Goal: Information Seeking & Learning: Find specific fact

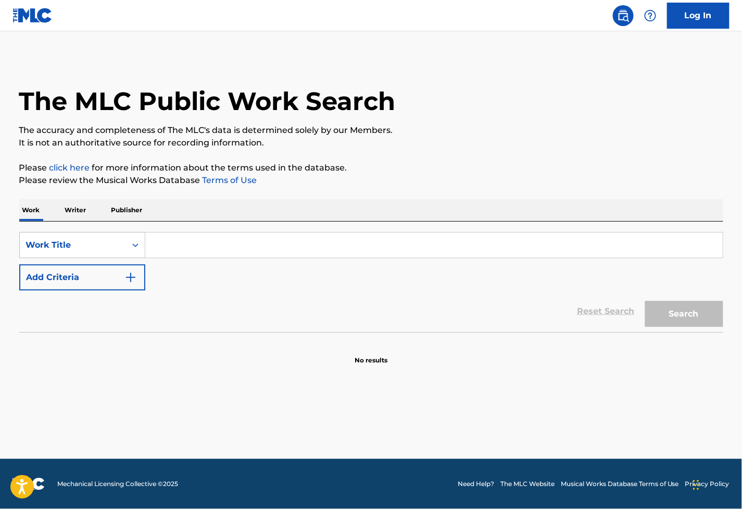
click at [421, 173] on div "The MLC Public Work Search The accuracy and completeness of The MLC's data is d…" at bounding box center [371, 210] width 729 height 307
click at [221, 240] on input "Search Form" at bounding box center [434, 244] width 578 height 25
paste input "Strands"
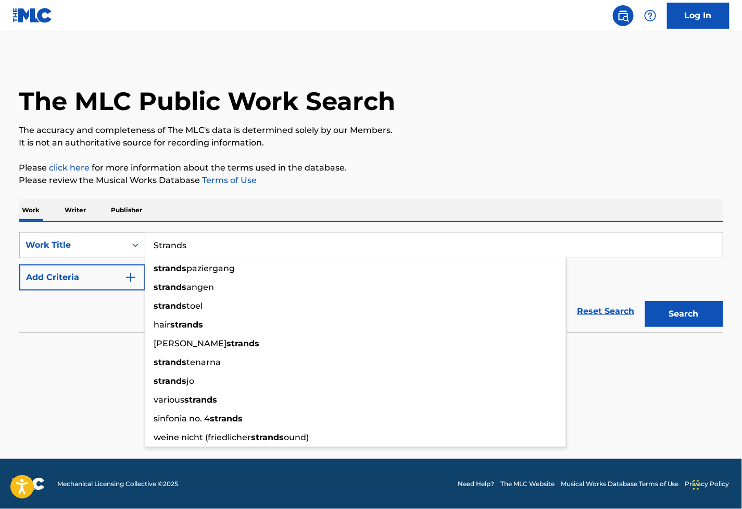
type input "Strands"
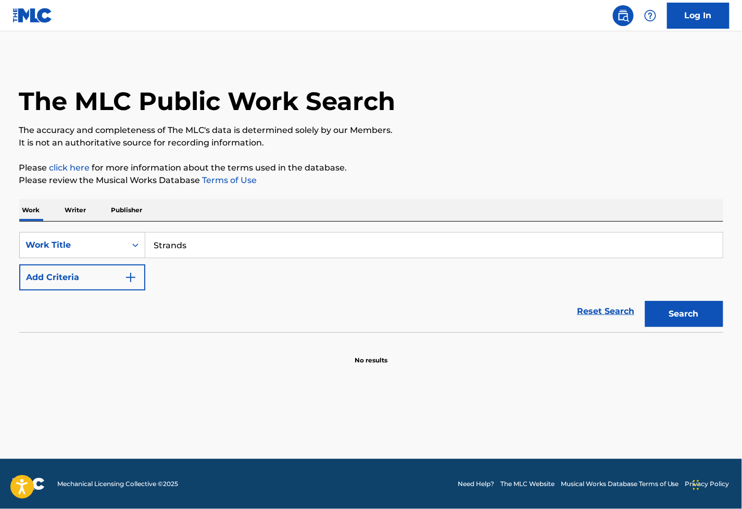
drag, startPoint x: 504, startPoint y: 170, endPoint x: 496, endPoint y: 172, distance: 9.1
click at [501, 170] on p "Please click here for more information about the terms used in the database." at bounding box center [371, 168] width 704 height 13
click at [100, 271] on button "Add Criteria" at bounding box center [82, 277] width 126 height 26
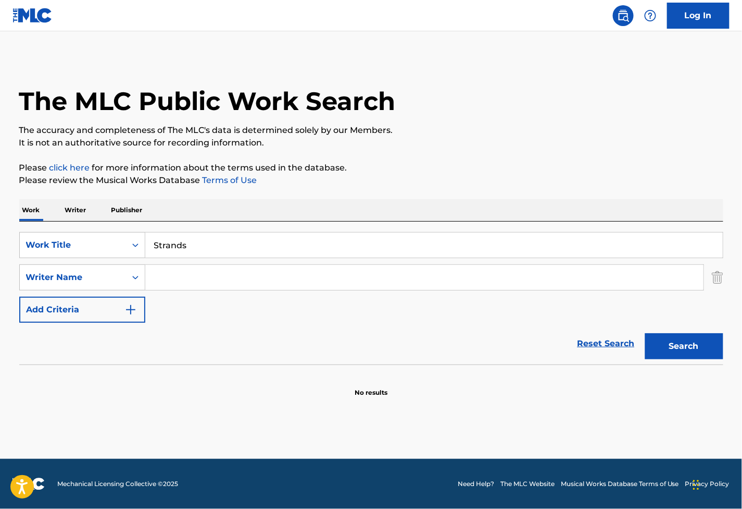
click at [204, 269] on input "Search Form" at bounding box center [424, 277] width 559 height 25
paste input "Bro"
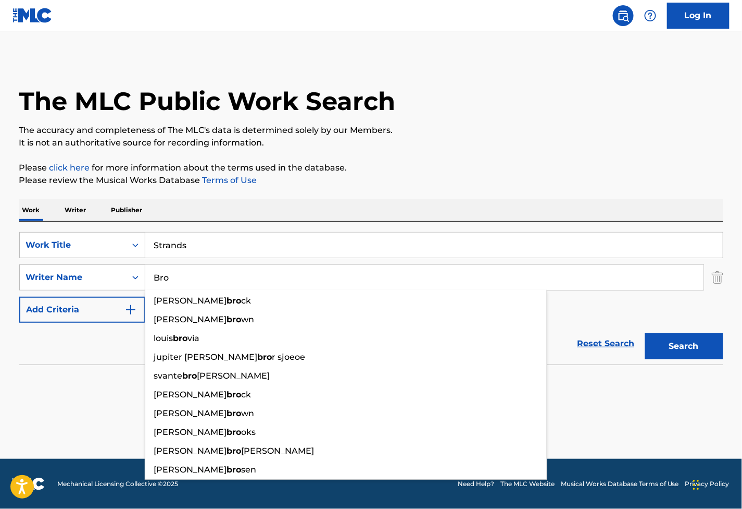
type input "Bro"
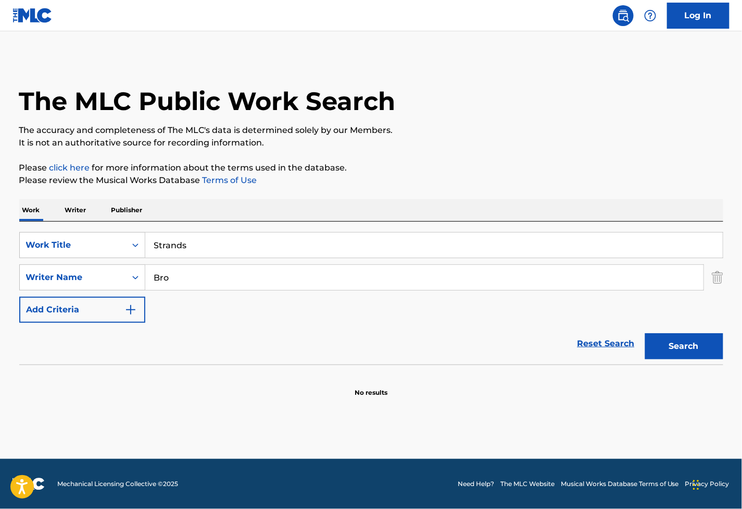
click at [671, 351] on button "Search" at bounding box center [685, 346] width 78 height 26
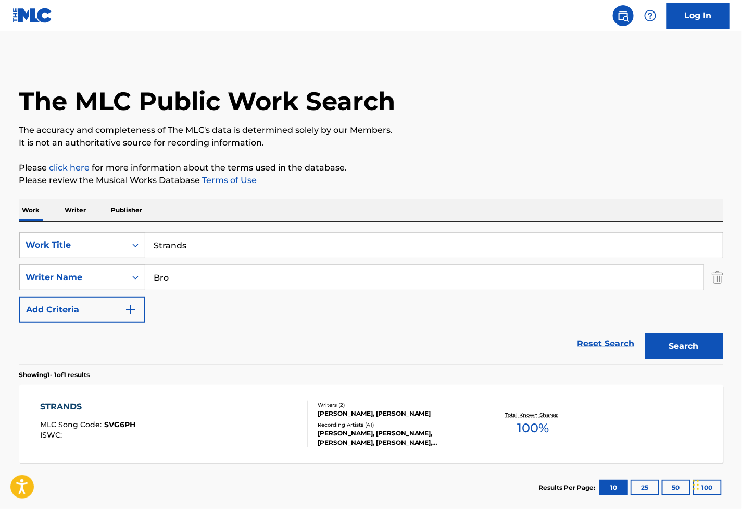
click at [263, 414] on div "STRANDS MLC Song Code : SVG6PH ISWC :" at bounding box center [174, 423] width 268 height 47
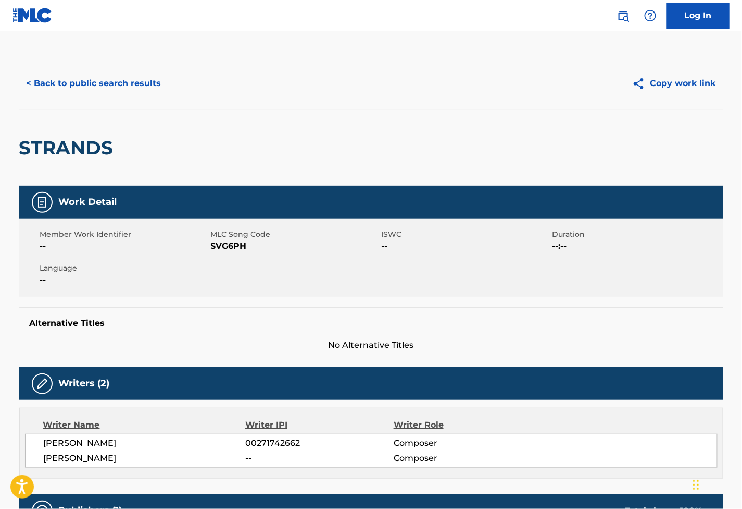
click at [217, 247] on span "SVG6PH" at bounding box center [295, 246] width 168 height 13
copy span "SVG6PH"
drag, startPoint x: 502, startPoint y: 259, endPoint x: 392, endPoint y: 294, distance: 114.9
click at [500, 259] on div "Member Work Identifier -- MLC Song Code SVG6PH ISWC -- Duration --:-- Language …" at bounding box center [371, 257] width 704 height 78
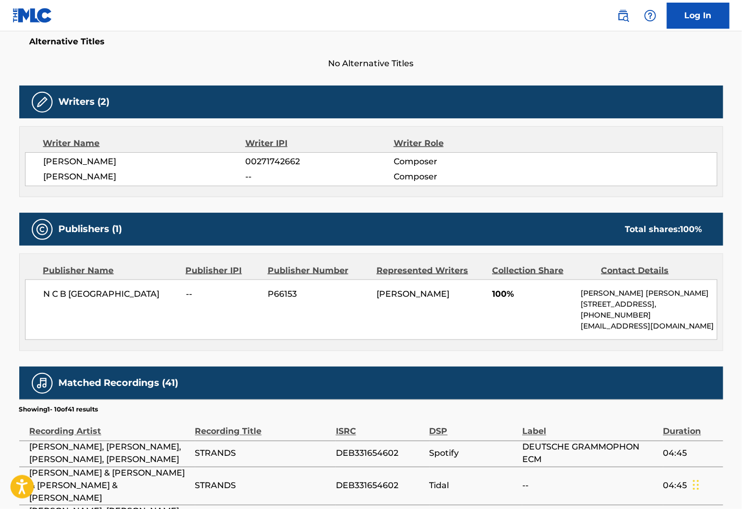
scroll to position [289, 0]
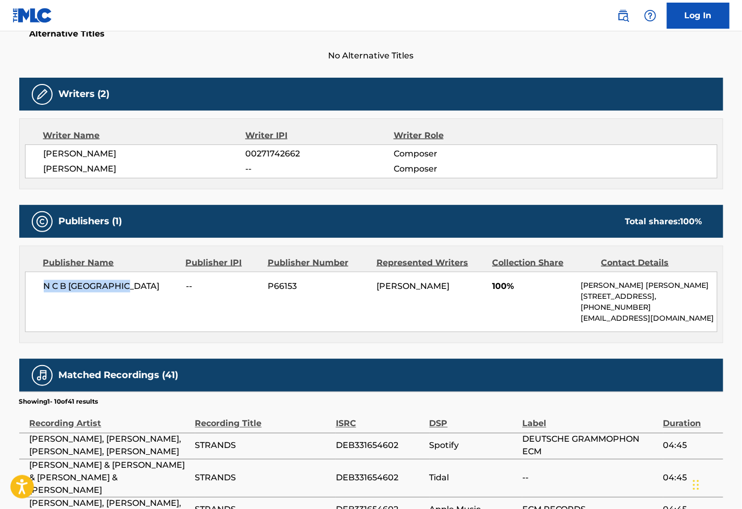
drag, startPoint x: 134, startPoint y: 285, endPoint x: 27, endPoint y: 289, distance: 106.9
click at [27, 289] on div "N C B SCANDINAVIA -- P66153 [PERSON_NAME] 100% [PERSON_NAME] [PERSON_NAME] [STR…" at bounding box center [371, 301] width 693 height 60
copy span "N C B [GEOGRAPHIC_DATA]"
click at [460, 28] on nav "Log In" at bounding box center [371, 15] width 742 height 31
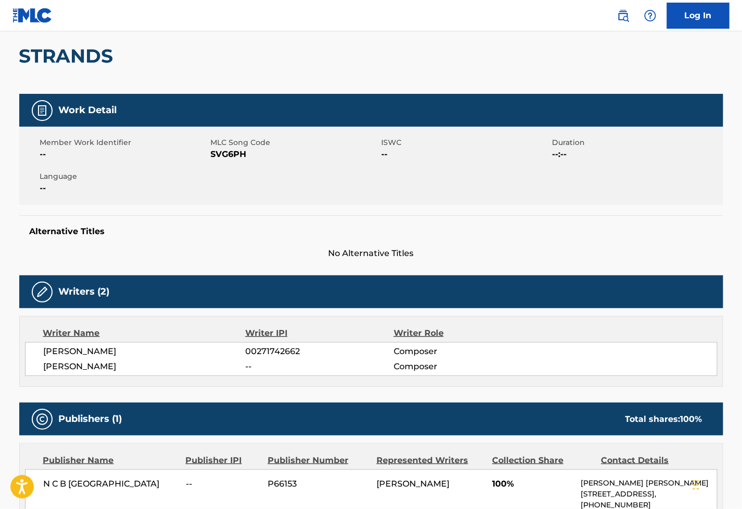
scroll to position [0, 0]
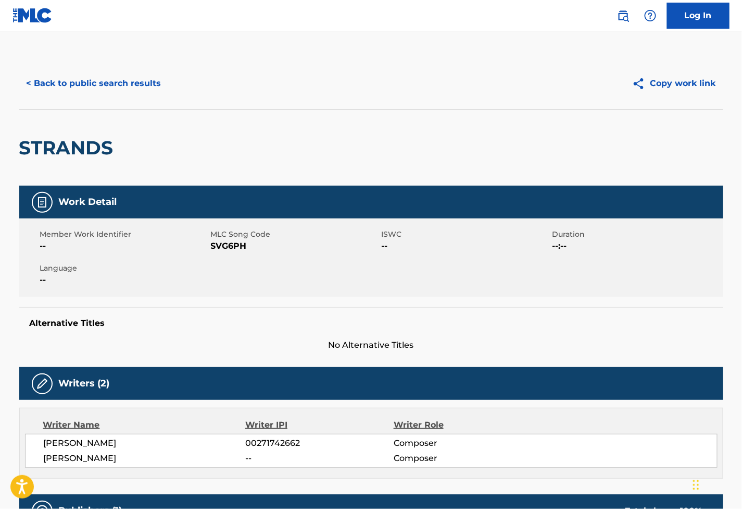
click at [115, 85] on button "< Back to public search results" at bounding box center [94, 83] width 150 height 26
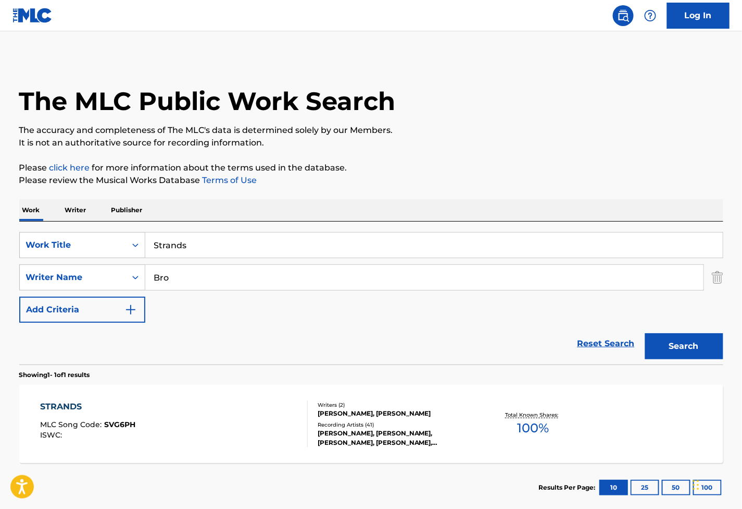
drag, startPoint x: 205, startPoint y: 245, endPoint x: -25, endPoint y: 245, distance: 230.3
click at [0, 245] on html "Accessibility Screen-Reader Guide, Feedback, and Issue Reporting | New window L…" at bounding box center [371, 254] width 742 height 509
paste input "Terminal 7"
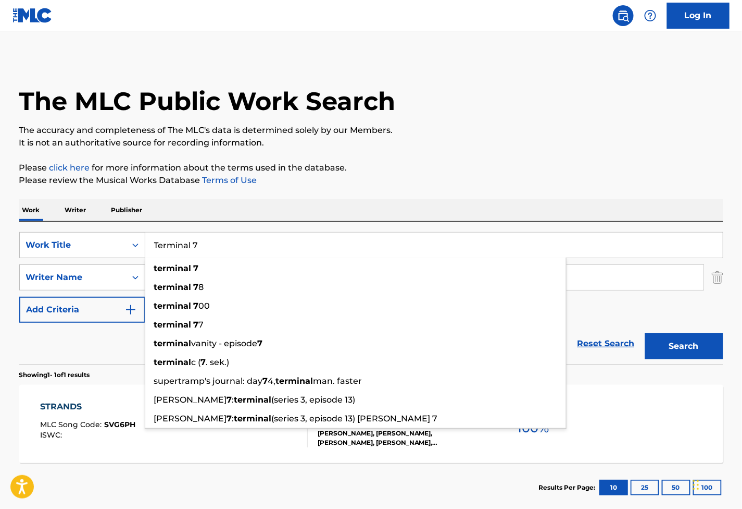
type input "Terminal 7"
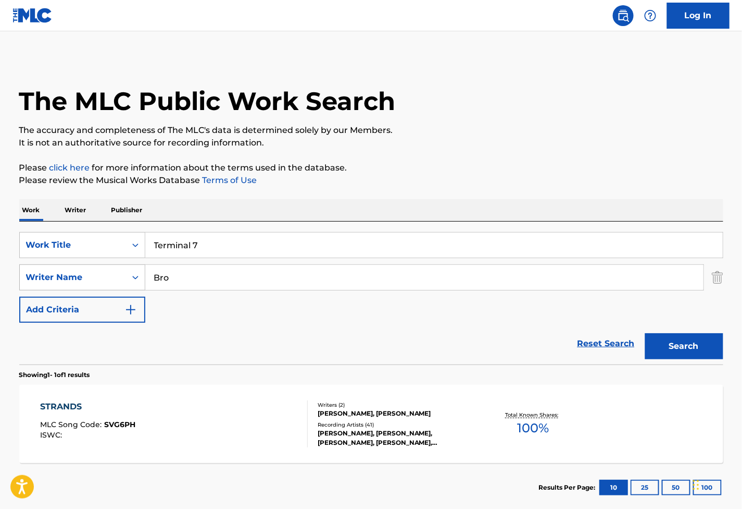
drag, startPoint x: 399, startPoint y: 284, endPoint x: 141, endPoint y: 268, distance: 258.9
click at [69, 274] on div "SearchWithCriteria326e13d2-c638-4705-a1f7-f1ba0426340c Writer Name Bro" at bounding box center [371, 277] width 704 height 26
paste input "[PERSON_NAME]"
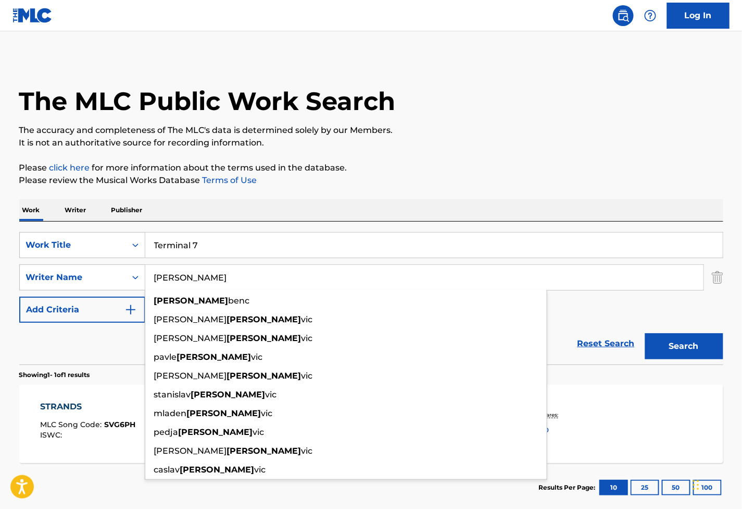
type input "[PERSON_NAME]"
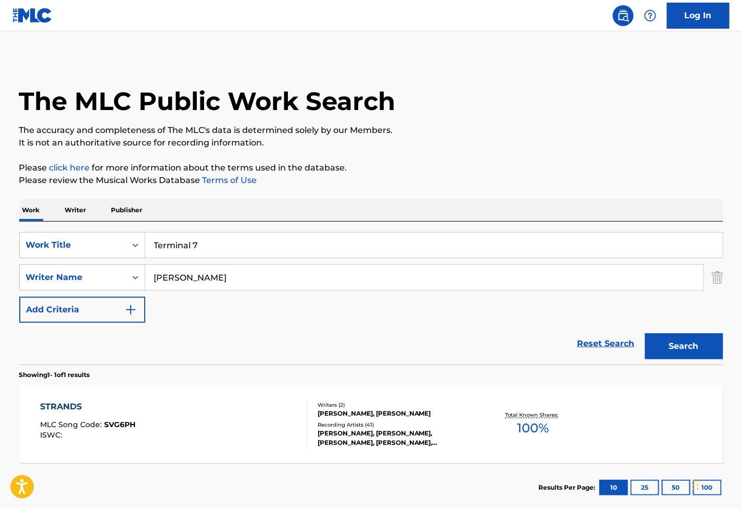
click at [666, 341] on button "Search" at bounding box center [685, 346] width 78 height 26
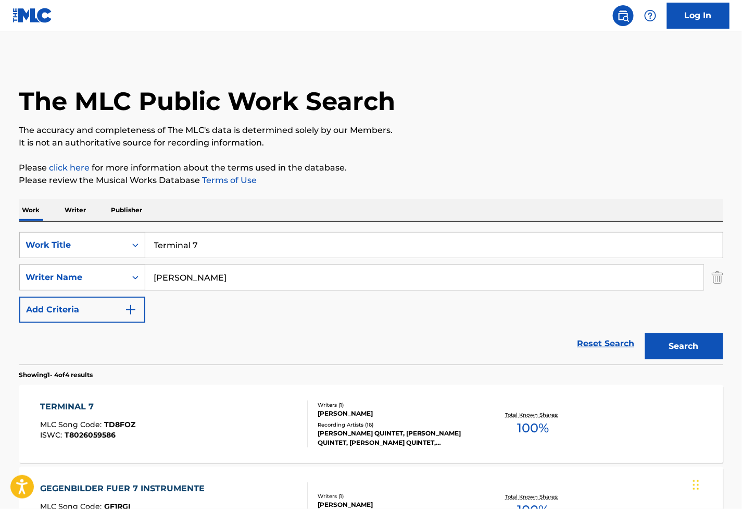
click at [188, 432] on div "TERMINAL 7 MLC Song Code : TD8FOZ ISWC : T8026059586" at bounding box center [174, 423] width 268 height 47
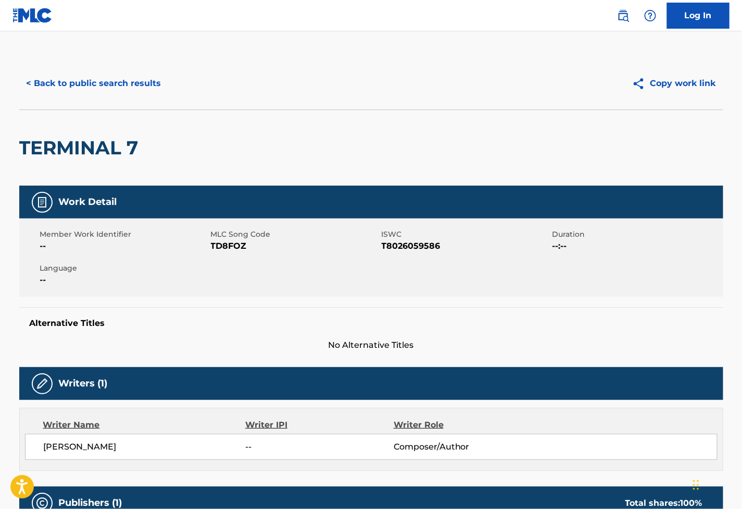
click at [235, 242] on span "TD8FOZ" at bounding box center [295, 246] width 168 height 13
copy span "TD8FOZ"
click at [401, 247] on span "T8026059586" at bounding box center [466, 246] width 168 height 13
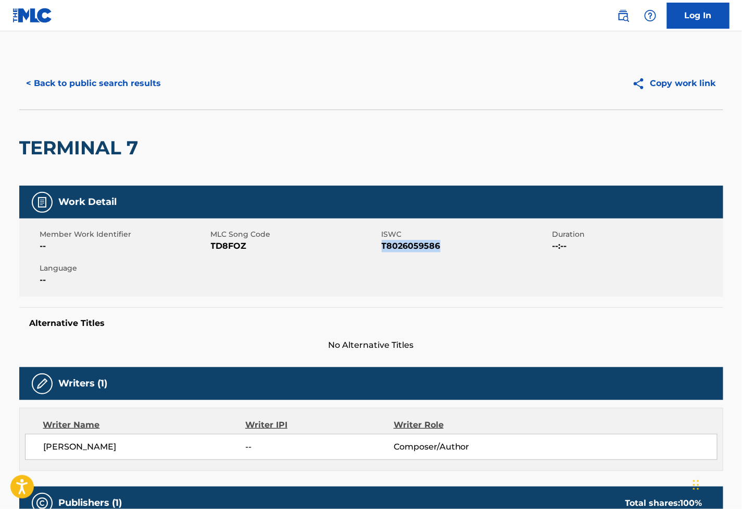
copy span "T8026059586"
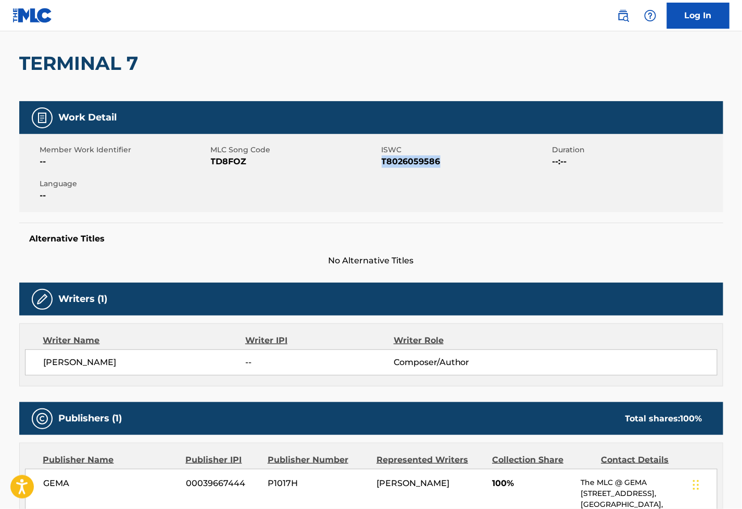
scroll to position [231, 0]
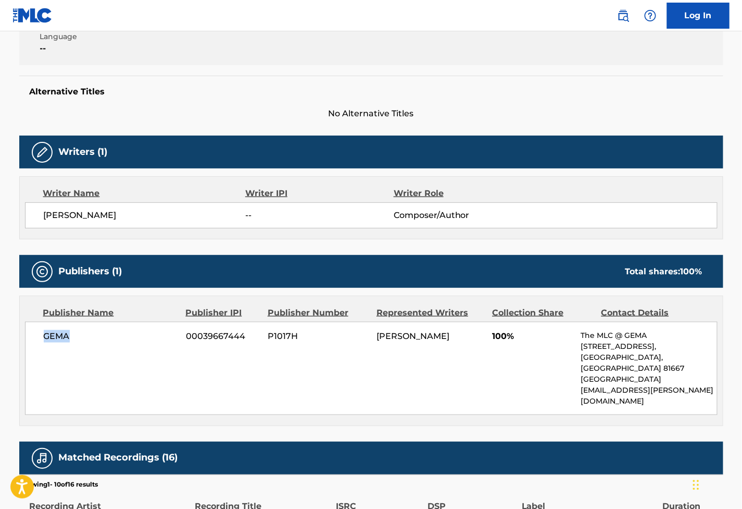
drag, startPoint x: 80, startPoint y: 337, endPoint x: 32, endPoint y: 340, distance: 47.5
click at [32, 340] on div "[PERSON_NAME] 00039667444 P1017H [PERSON_NAME] 100% The MLC @ GEMA [STREET_ADDR…" at bounding box center [371, 367] width 693 height 93
copy span "GEMA"
click at [564, 87] on h5 "Alternative Titles" at bounding box center [372, 91] width 684 height 10
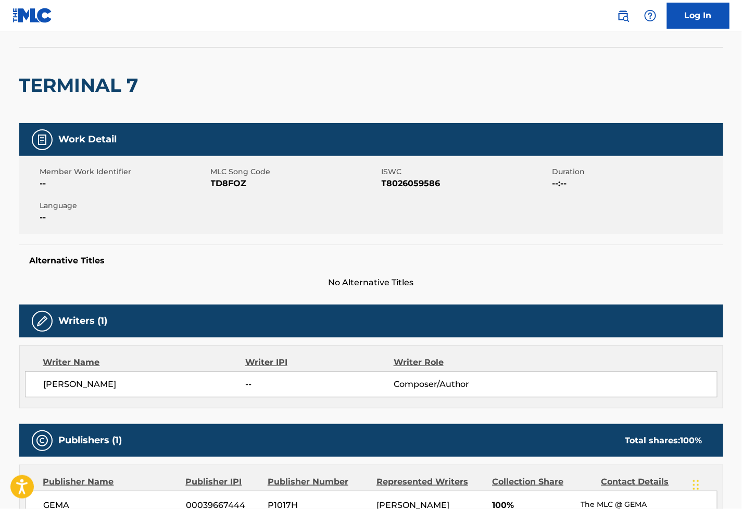
scroll to position [0, 0]
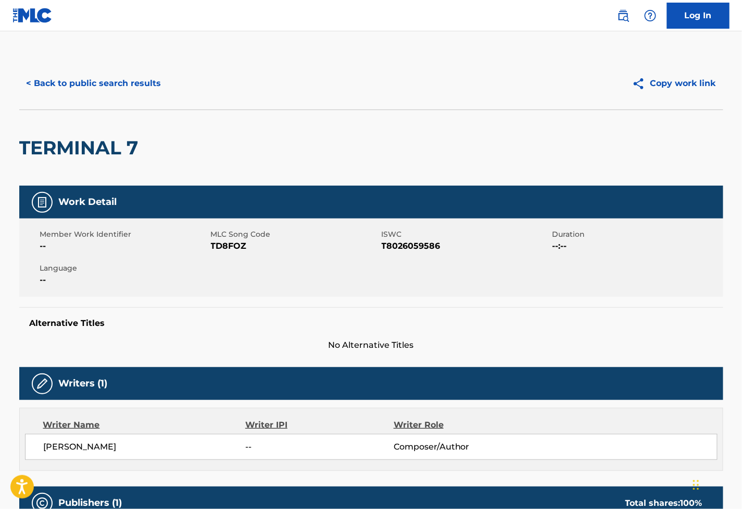
click at [90, 75] on button "< Back to public search results" at bounding box center [94, 83] width 150 height 26
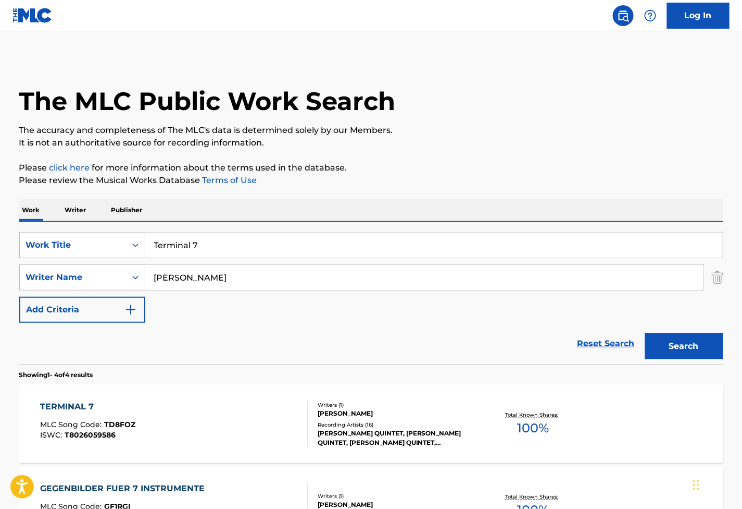
click at [221, 238] on div "SearchWithCriteriac5e1b954-26ee-4389-a784-0879bb8eae5a Work Title Terminal 7 Se…" at bounding box center [371, 292] width 704 height 143
drag, startPoint x: 220, startPoint y: 243, endPoint x: 64, endPoint y: 241, distance: 156.3
click at [64, 241] on div "SearchWithCriteriac5e1b954-26ee-4389-a784-0879bb8eae5a Work Title Terminal 7" at bounding box center [371, 245] width 704 height 26
paste input "Yes [PERSON_NAME]"
type input "Yes [PERSON_NAME]"
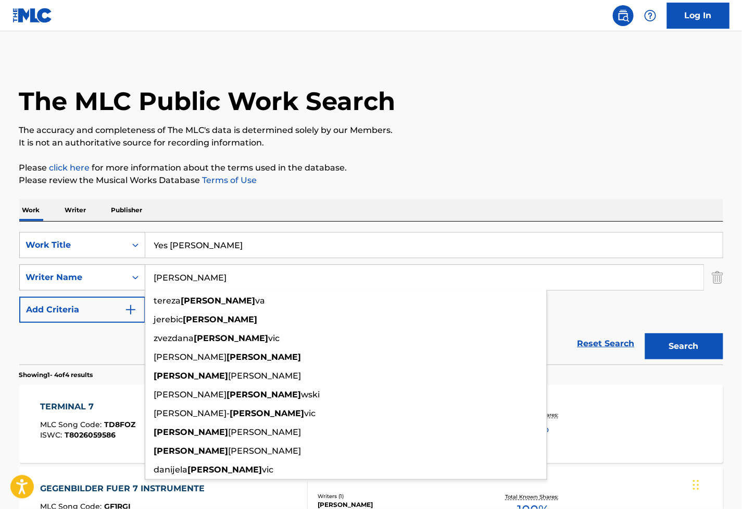
drag, startPoint x: 207, startPoint y: 284, endPoint x: 117, endPoint y: 277, distance: 90.5
click at [117, 277] on div "SearchWithCriteria326e13d2-c638-4705-a1f7-f1ba0426340c Writer Name [PERSON_NAME…" at bounding box center [371, 277] width 704 height 26
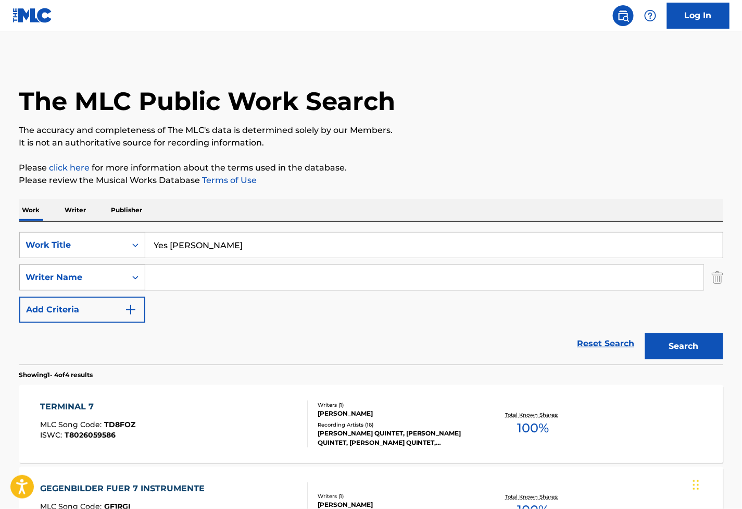
click at [646, 333] on button "Search" at bounding box center [685, 346] width 78 height 26
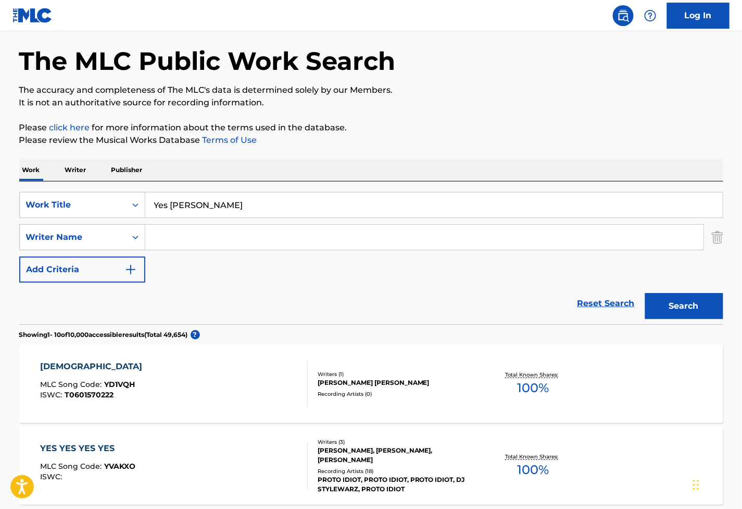
scroll to position [58, 0]
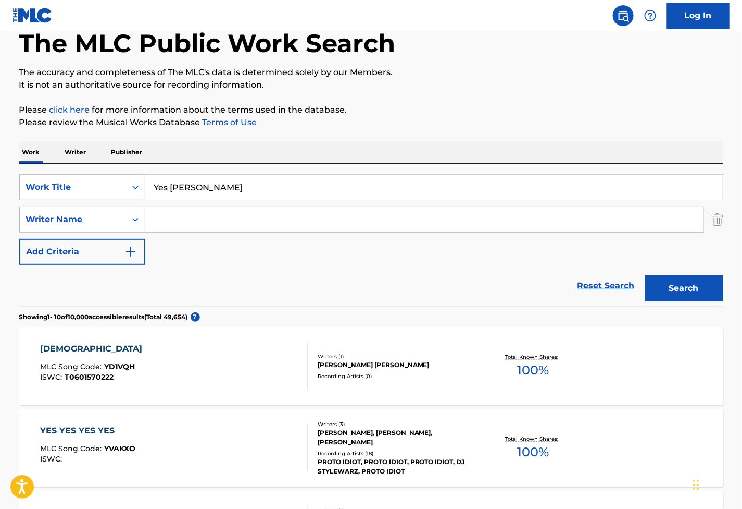
drag, startPoint x: 466, startPoint y: 228, endPoint x: 537, endPoint y: 238, distance: 71.5
click at [466, 228] on input "Search Form" at bounding box center [424, 219] width 559 height 25
paste input "Eviatar Banai"
type input "Eviatar Banai"
click at [702, 284] on button "Search" at bounding box center [685, 288] width 78 height 26
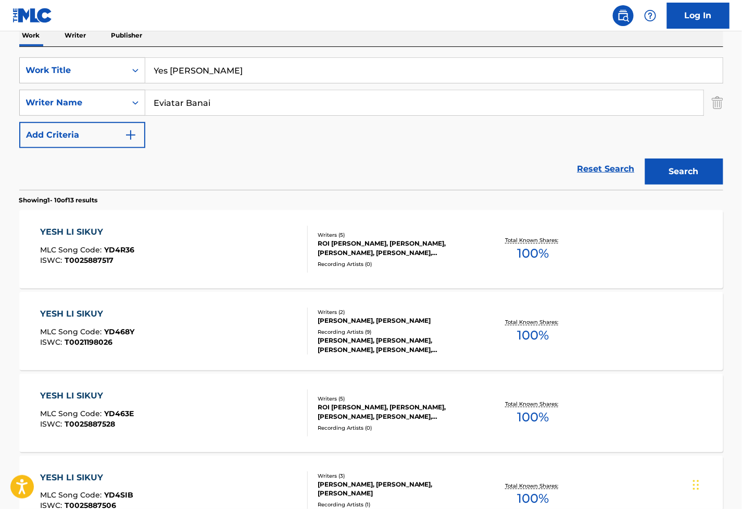
scroll to position [231, 0]
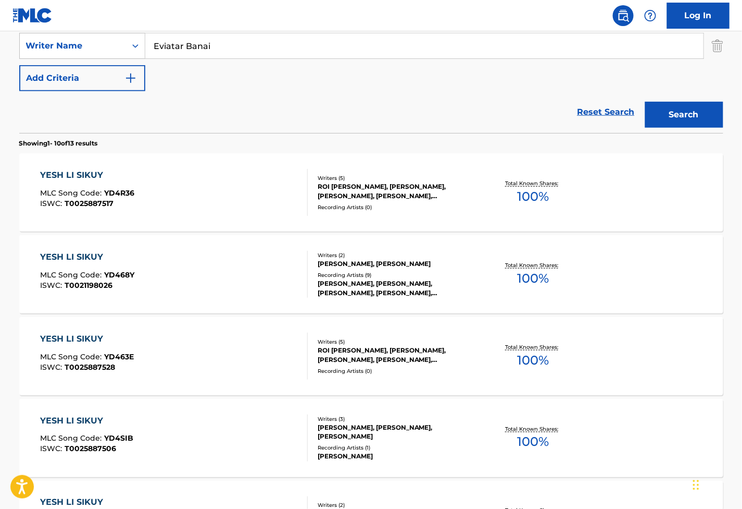
click at [218, 188] on div "YESH LI SIKUY MLC Song Code : YD4R36 ISWC : T0025887517" at bounding box center [174, 192] width 268 height 47
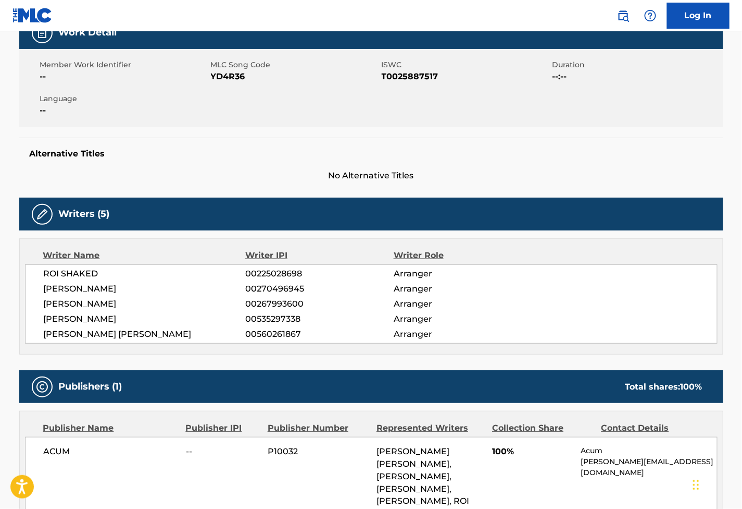
scroll to position [149, 0]
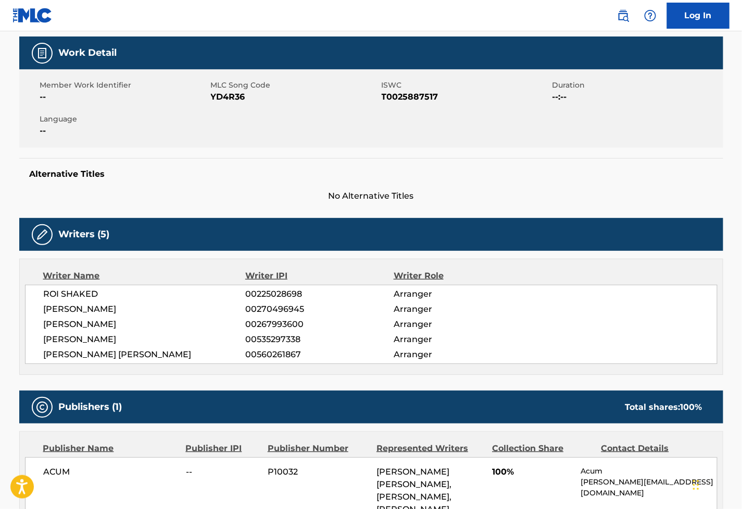
click at [232, 98] on span "YD4R36" at bounding box center [295, 97] width 168 height 13
copy span "YD4R36"
click at [452, 331] on div "ROI SHAKED 00225028698 Arranger [PERSON_NAME] 00270496945 Arranger EVIATAR BANA…" at bounding box center [371, 323] width 693 height 79
drag, startPoint x: 70, startPoint y: 291, endPoint x: 42, endPoint y: 291, distance: 28.1
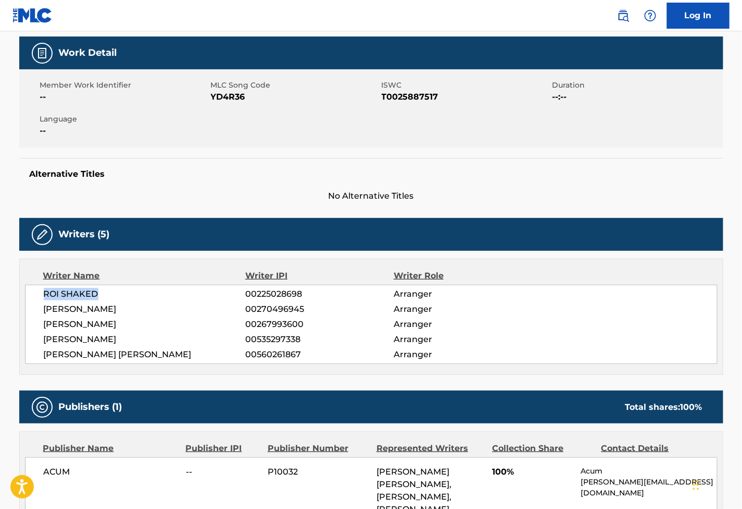
click at [42, 291] on div "ROI SHAKED 00225028698 Arranger [PERSON_NAME] 00270496945 Arranger EVIATAR BANA…" at bounding box center [371, 323] width 693 height 79
copy span "ROI SHAKED"
drag, startPoint x: 628, startPoint y: 336, endPoint x: 261, endPoint y: 305, distance: 368.7
click at [624, 336] on div "[PERSON_NAME] 00535297338 Arranger" at bounding box center [381, 339] width 674 height 13
drag, startPoint x: 122, startPoint y: 308, endPoint x: 43, endPoint y: 309, distance: 79.7
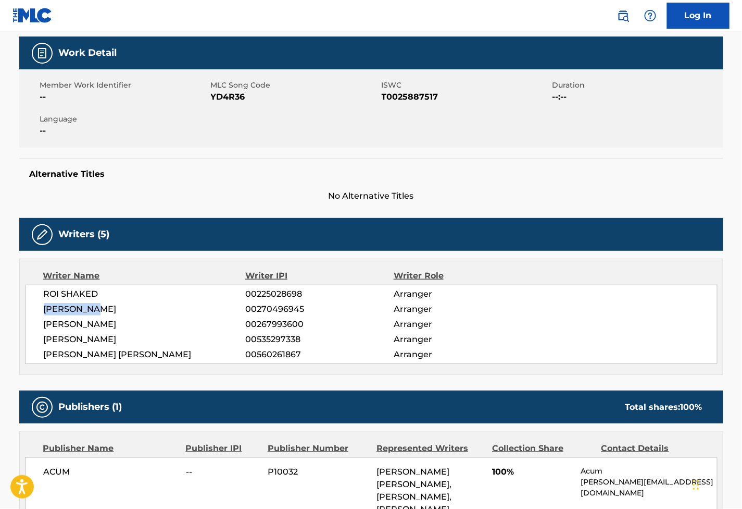
click at [43, 309] on div "ROI SHAKED 00225028698 Arranger [PERSON_NAME] 00270496945 Arranger EVIATAR BANA…" at bounding box center [371, 323] width 693 height 79
copy span "[PERSON_NAME]"
drag, startPoint x: 638, startPoint y: 298, endPoint x: 227, endPoint y: 308, distance: 411.3
click at [633, 298] on div "ROI SHAKED 00225028698 Arranger" at bounding box center [381, 294] width 674 height 13
drag, startPoint x: 53, startPoint y: 327, endPoint x: 40, endPoint y: 327, distance: 13.0
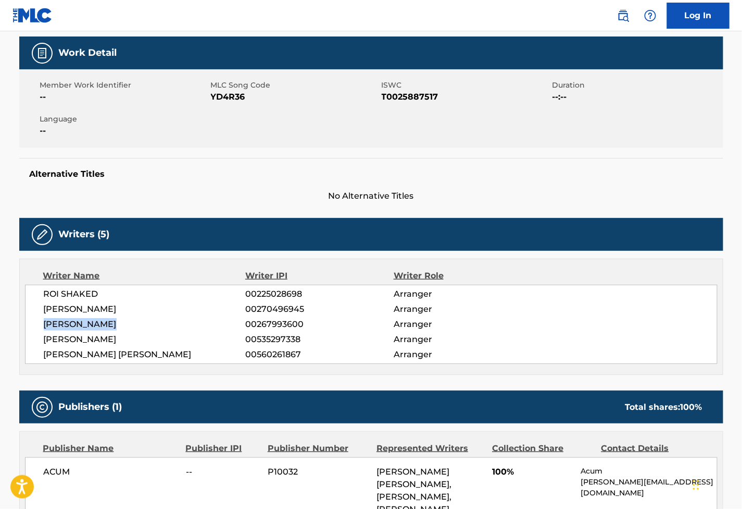
click at [40, 327] on div "ROI SHAKED 00225028698 Arranger [PERSON_NAME] 00270496945 Arranger EVIATAR BANA…" at bounding box center [371, 323] width 693 height 79
copy span "[PERSON_NAME]"
click at [541, 318] on div "EVIATAR BANAI 00267993600 Arranger" at bounding box center [381, 324] width 674 height 13
drag, startPoint x: 125, startPoint y: 340, endPoint x: 27, endPoint y: 340, distance: 98.5
click at [27, 340] on div "ROI SHAKED 00225028698 Arranger [PERSON_NAME] 00270496945 Arranger EVIATAR BANA…" at bounding box center [371, 323] width 693 height 79
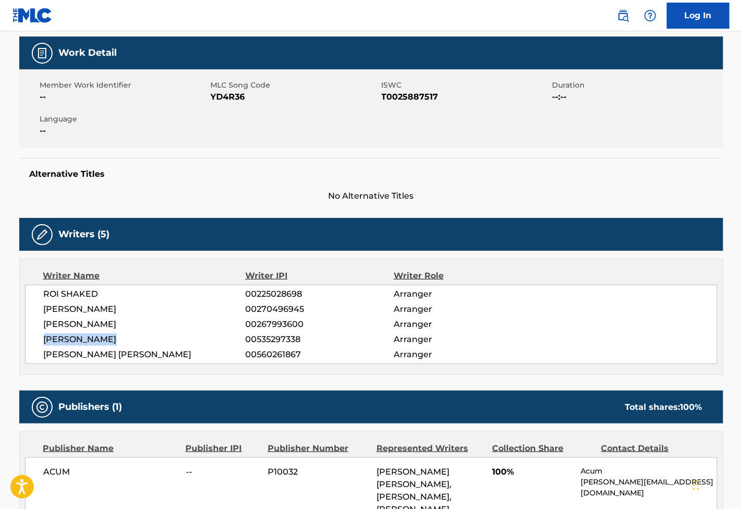
copy span "[PERSON_NAME]"
drag, startPoint x: 516, startPoint y: 284, endPoint x: 418, endPoint y: 290, distance: 98.6
click at [497, 284] on div "Writer Name Writer IPI Writer Role ROI SHAKED 00225028698 Arranger [PERSON_NAME…" at bounding box center [371, 316] width 704 height 116
drag, startPoint x: 105, startPoint y: 357, endPoint x: 35, endPoint y: 357, distance: 70.3
click at [35, 357] on div "ROI SHAKED 00225028698 Arranger [PERSON_NAME] 00270496945 Arranger EVIATAR BANA…" at bounding box center [371, 323] width 693 height 79
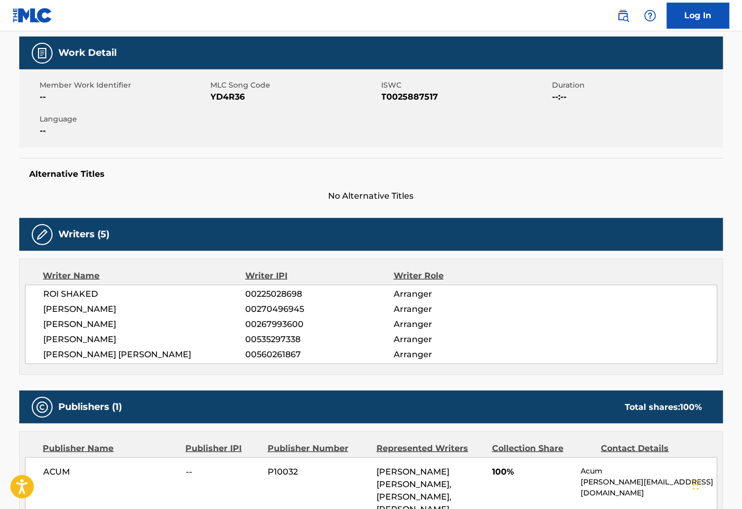
click at [603, 243] on div "Writers (5)" at bounding box center [371, 234] width 704 height 33
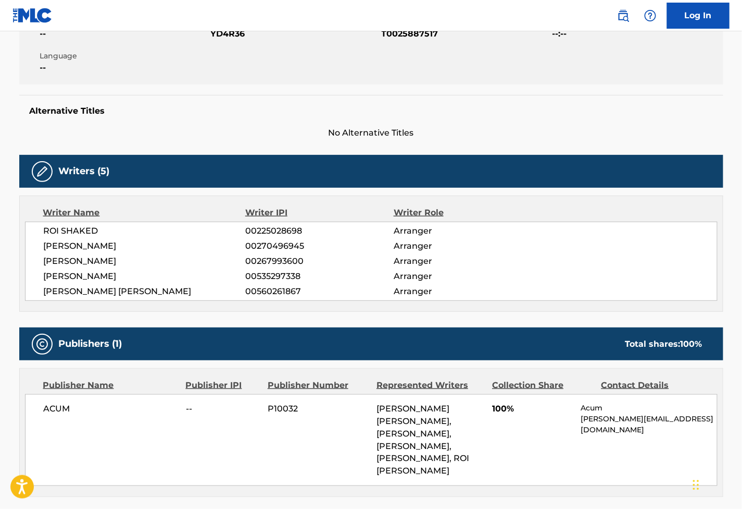
scroll to position [323, 0]
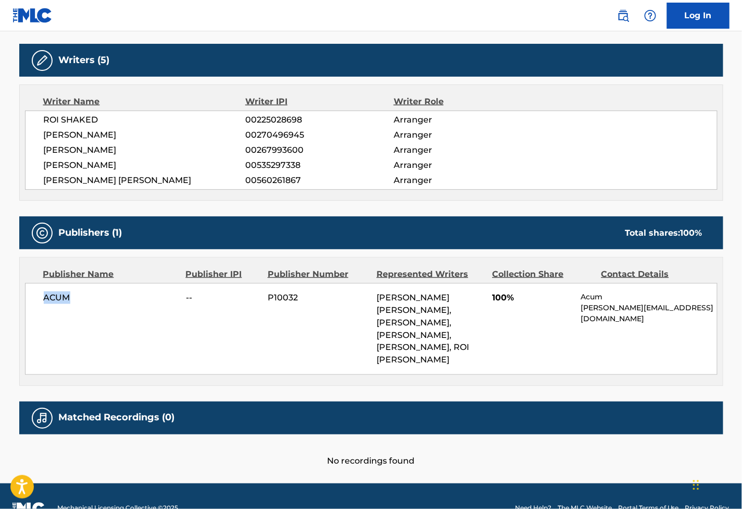
drag, startPoint x: 38, startPoint y: 301, endPoint x: 13, endPoint y: 301, distance: 25.0
click at [13, 301] on div "< Back to public search results Copy work link YESH LI SIKUY Work Detail Member…" at bounding box center [371, 100] width 729 height 733
click at [468, 282] on div "Publisher Name Publisher IPI Publisher Number Represented Writers Collection Sh…" at bounding box center [371, 321] width 703 height 128
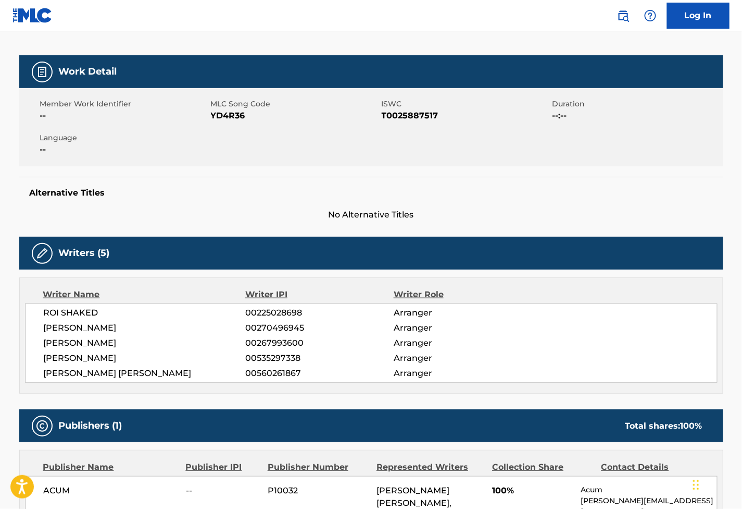
scroll to position [0, 0]
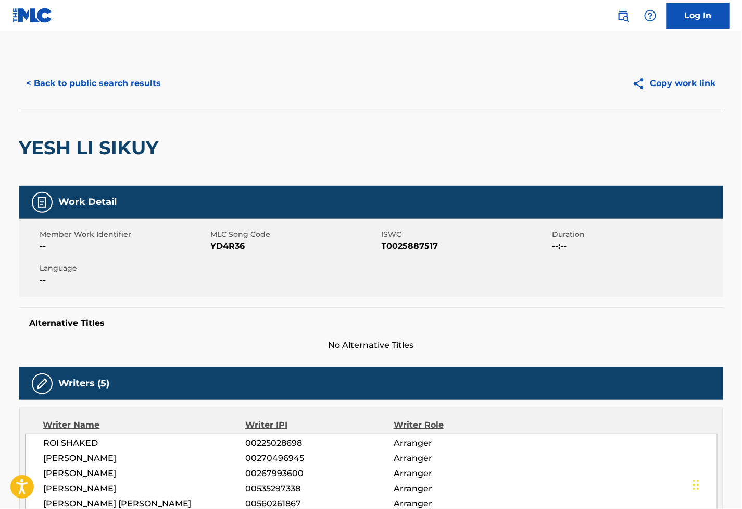
click at [127, 90] on button "< Back to public search results" at bounding box center [94, 83] width 150 height 26
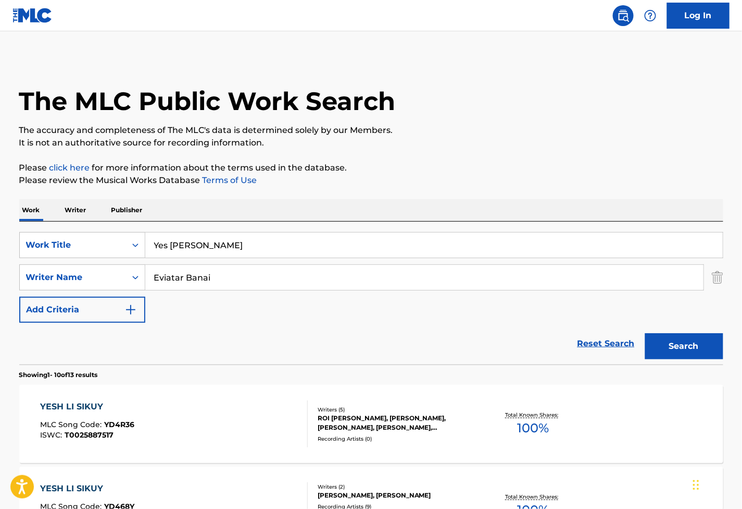
drag, startPoint x: 229, startPoint y: 279, endPoint x: 1, endPoint y: 275, distance: 228.8
paste input "[PERSON_NAME]"
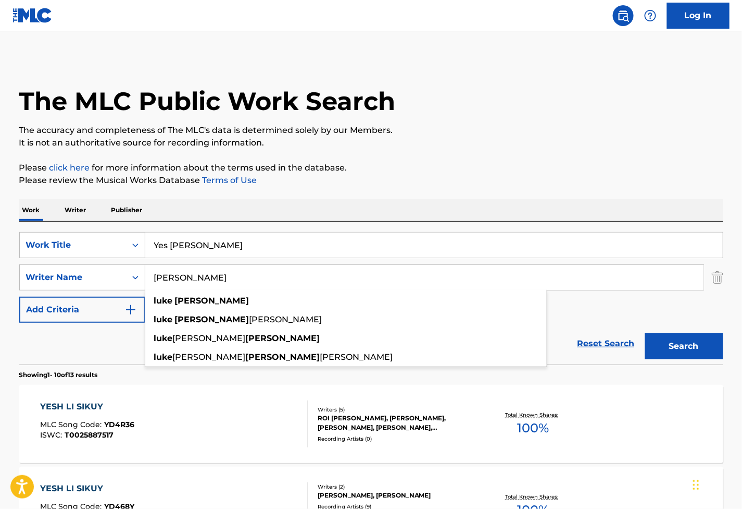
type input "[PERSON_NAME]"
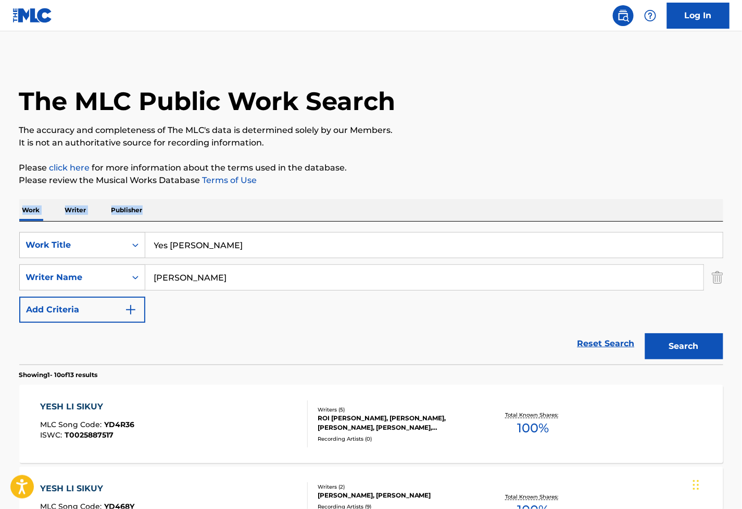
drag, startPoint x: 292, startPoint y: 245, endPoint x: 203, endPoint y: 249, distance: 89.2
paste input "Overthought"
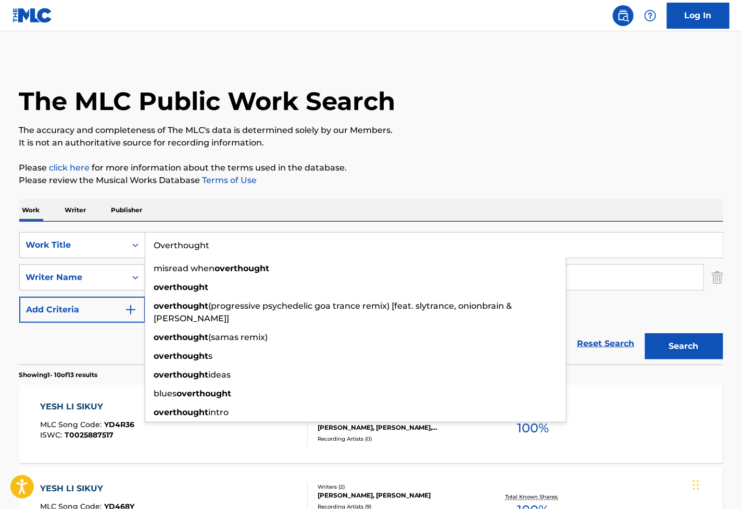
type input "Overthought"
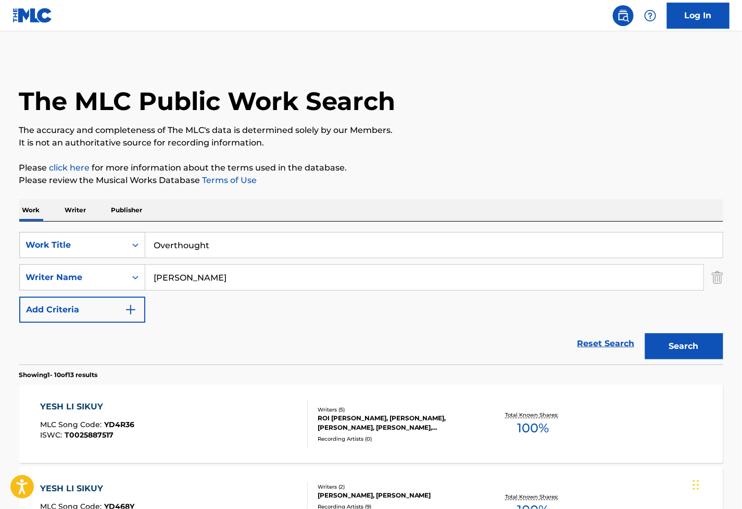
click at [704, 336] on button "Search" at bounding box center [685, 346] width 78 height 26
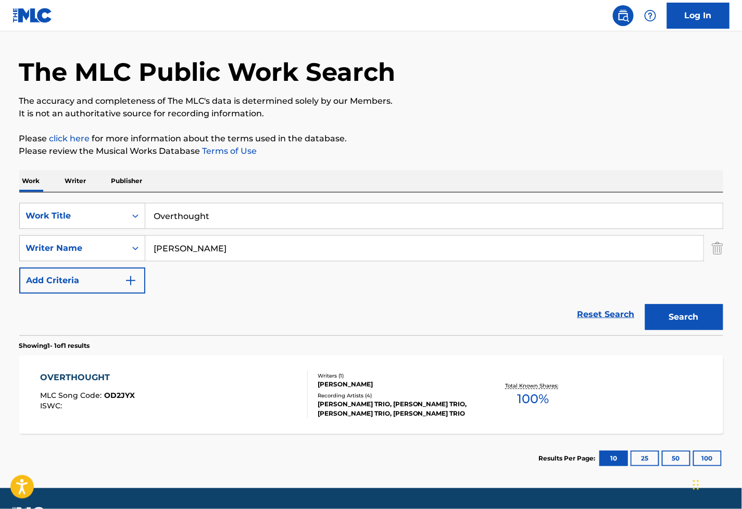
scroll to position [58, 0]
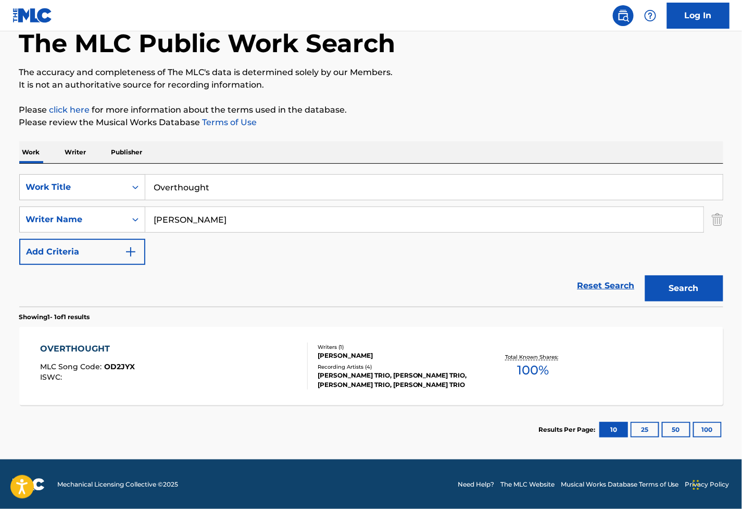
click at [231, 319] on section "Showing 1 - 1 of 1 results" at bounding box center [371, 313] width 704 height 15
click at [243, 357] on div "OVERTHOUGHT MLC Song Code : OD2JYX ISWC :" at bounding box center [174, 365] width 268 height 47
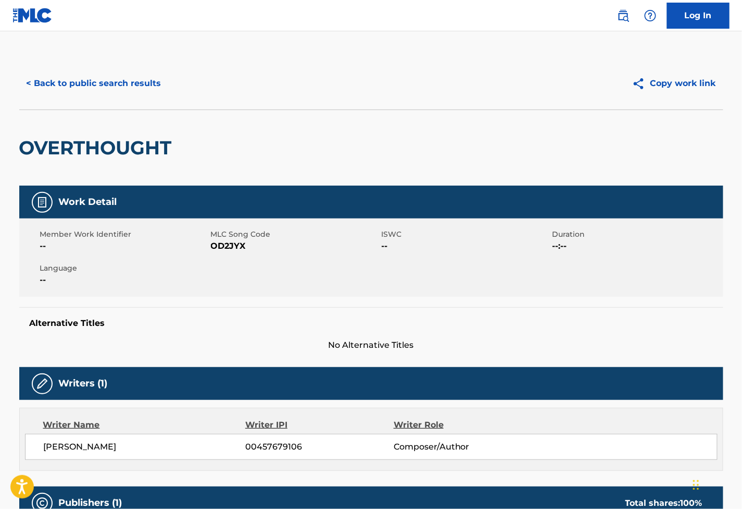
click at [242, 248] on span "OD2JYX" at bounding box center [295, 246] width 168 height 13
click at [499, 275] on div "Member Work Identifier -- MLC Song Code OD2JYX ISWC -- Duration --:-- Language …" at bounding box center [371, 257] width 704 height 78
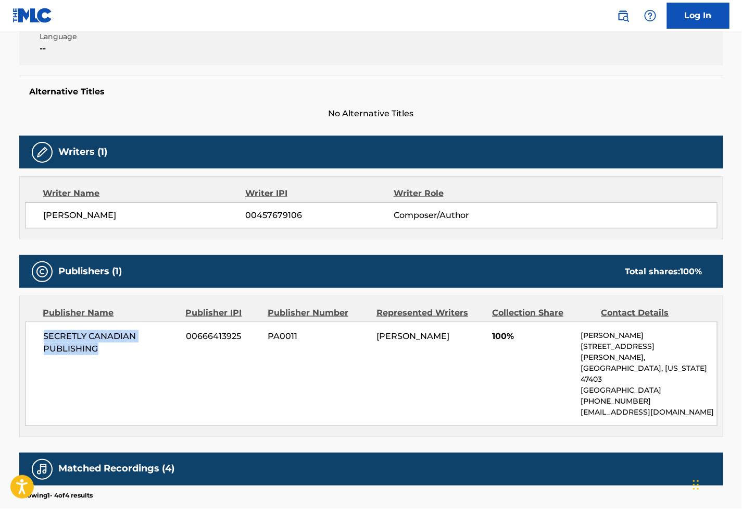
drag, startPoint x: 55, startPoint y: 346, endPoint x: 41, endPoint y: 336, distance: 17.6
click at [41, 336] on div "SECRETLY CANADIAN PUBLISHING 00666413925 PA0011 [PERSON_NAME] 100% [PERSON_NAME…" at bounding box center [371, 373] width 693 height 104
click at [435, 346] on div "SECRETLY CANADIAN PUBLISHING 00666413925 PA0011 [PERSON_NAME] 100% [PERSON_NAME…" at bounding box center [371, 373] width 693 height 104
drag, startPoint x: 651, startPoint y: 348, endPoint x: 576, endPoint y: 351, distance: 75.1
click at [576, 351] on div "SECRETLY CANADIAN PUBLISHING 00666413925 PA0011 [PERSON_NAME] 100% [PERSON_NAME…" at bounding box center [371, 373] width 693 height 104
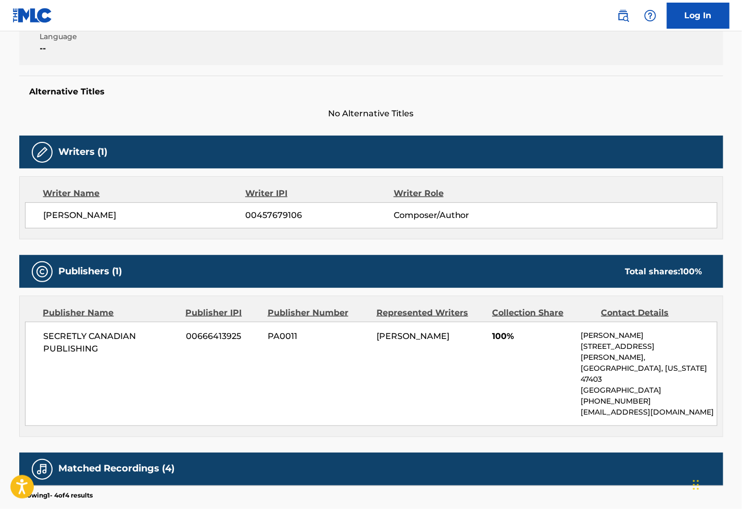
click at [481, 121] on div "Work Detail Member Work Identifier -- MLC Song Code OD2JYX ISWC -- Duration --:…" at bounding box center [371, 292] width 704 height 677
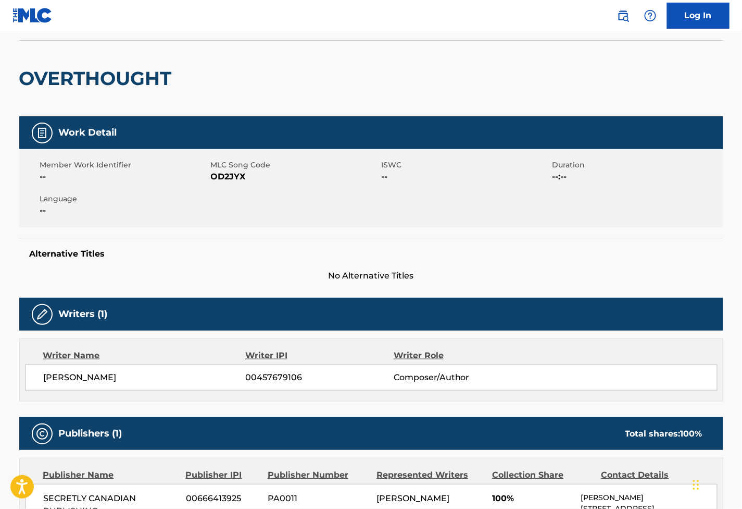
scroll to position [0, 0]
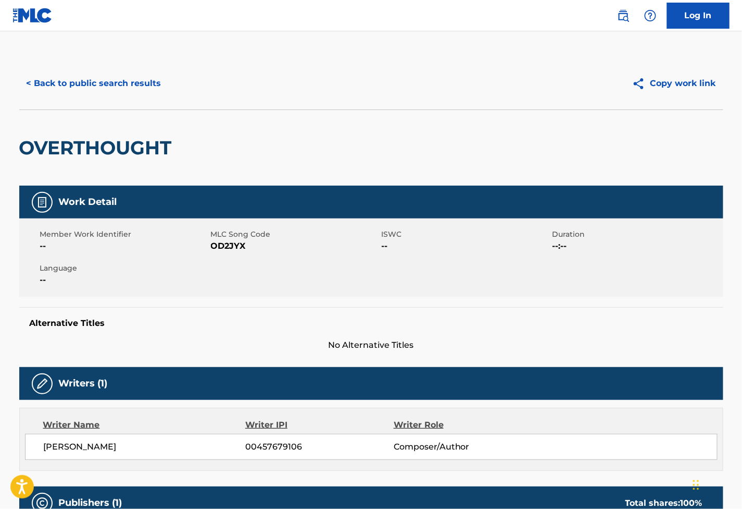
click at [100, 70] on button "< Back to public search results" at bounding box center [94, 83] width 150 height 26
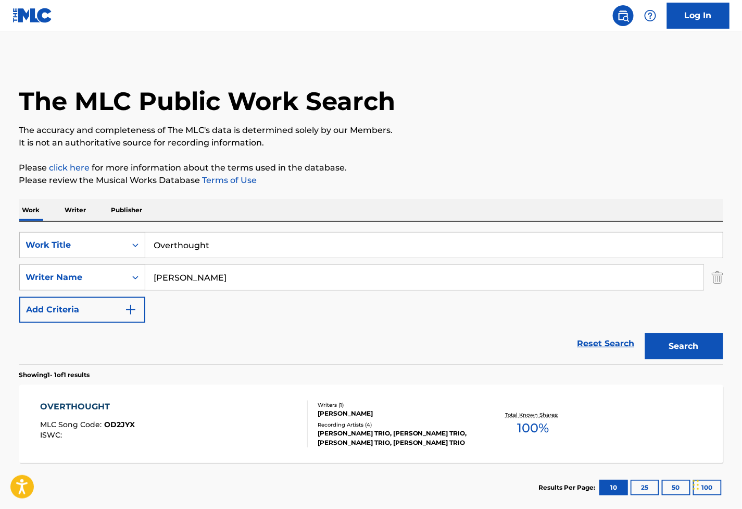
click at [497, 242] on input "Overthought" at bounding box center [434, 244] width 578 height 25
drag, startPoint x: 455, startPoint y: 254, endPoint x: -59, endPoint y: 249, distance: 514.3
click at [0, 249] on html "Accessibility Screen-Reader Guide, Feedback, and Issue Reporting | New window L…" at bounding box center [371, 254] width 742 height 509
paste input "A Real Goodun'"
type input "A Real Goodun'"
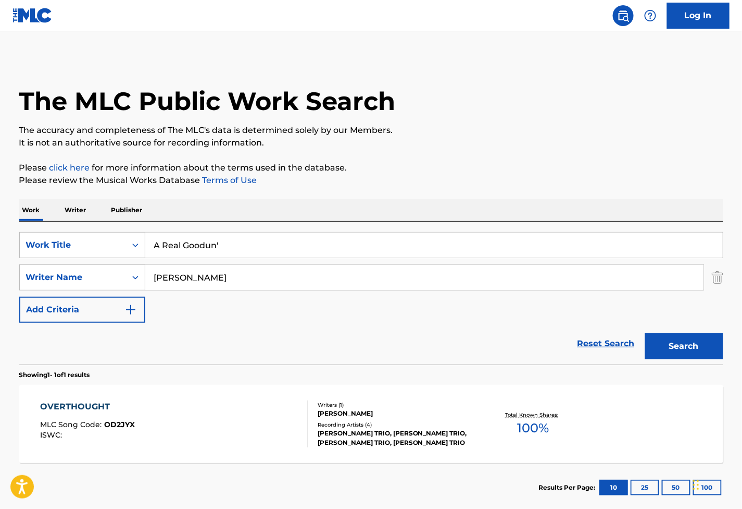
drag, startPoint x: 468, startPoint y: 282, endPoint x: -65, endPoint y: 281, distance: 533.0
click at [0, 281] on html "Accessibility Screen-Reader Guide, Feedback, and Issue Reporting | New window L…" at bounding box center [371, 254] width 742 height 509
paste input "[PERSON_NAME]"
type input "[PERSON_NAME]"
click at [683, 335] on button "Search" at bounding box center [685, 346] width 78 height 26
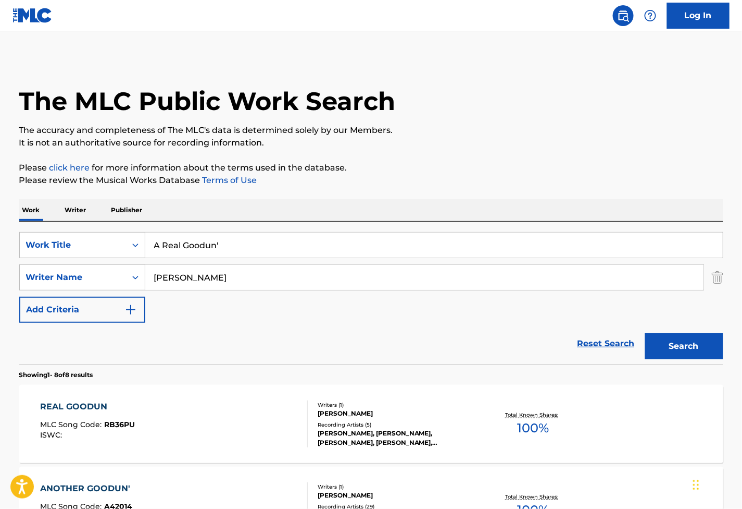
click at [220, 417] on div "REAL GOODUN MLC Song Code : RB36PU ISWC :" at bounding box center [174, 423] width 268 height 47
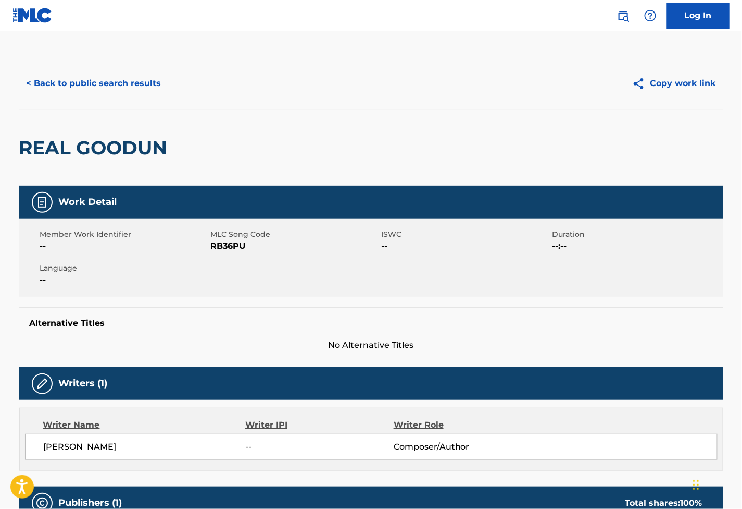
click at [237, 243] on span "RB36PU" at bounding box center [295, 246] width 168 height 13
drag, startPoint x: 490, startPoint y: 290, endPoint x: 449, endPoint y: 279, distance: 42.6
click at [477, 288] on div "Member Work Identifier -- MLC Song Code RB36PU ISWC -- Duration --:-- Language …" at bounding box center [371, 257] width 704 height 78
drag, startPoint x: 112, startPoint y: 156, endPoint x: 19, endPoint y: 160, distance: 92.8
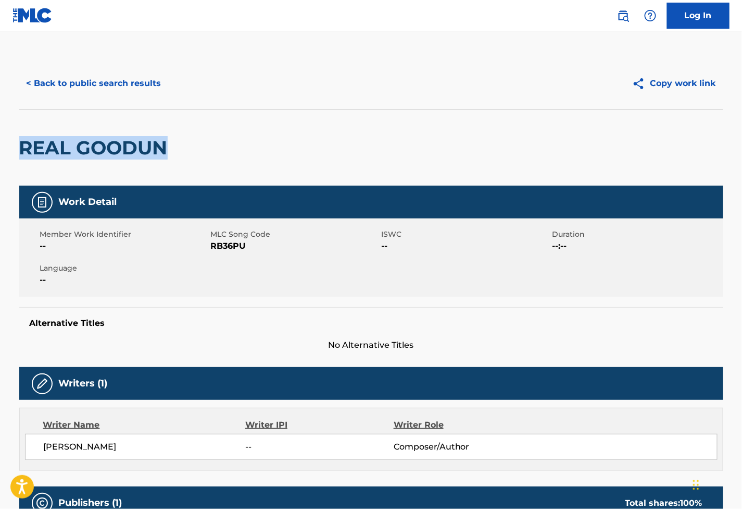
click at [19, 160] on div "REAL GOODUN" at bounding box center [371, 147] width 704 height 76
drag, startPoint x: 535, startPoint y: 228, endPoint x: 409, endPoint y: 252, distance: 128.8
click at [535, 229] on span "ISWC" at bounding box center [466, 234] width 168 height 11
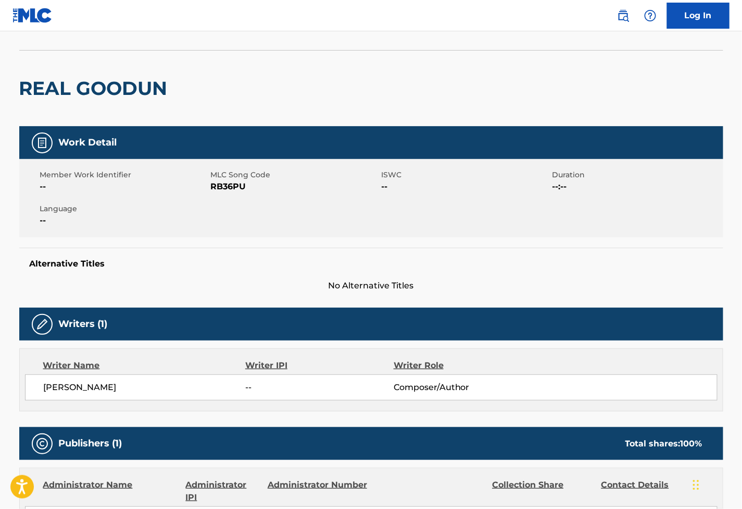
scroll to position [347, 0]
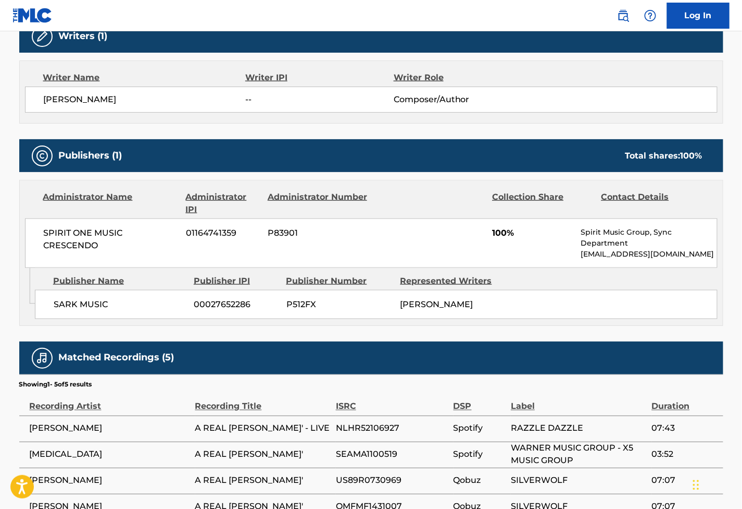
drag, startPoint x: 117, startPoint y: 319, endPoint x: 104, endPoint y: 313, distance: 14.0
click at [106, 314] on div "Publisher Name Publisher IPI Publisher Number Represented Writers SARK MUSIC 00…" at bounding box center [379, 294] width 688 height 52
drag, startPoint x: 69, startPoint y: 308, endPoint x: 51, endPoint y: 308, distance: 18.8
click at [51, 308] on div "SARK MUSIC 00027652286 P512FX [PERSON_NAME]" at bounding box center [376, 304] width 683 height 29
drag, startPoint x: 460, startPoint y: 279, endPoint x: 207, endPoint y: 269, distance: 252.9
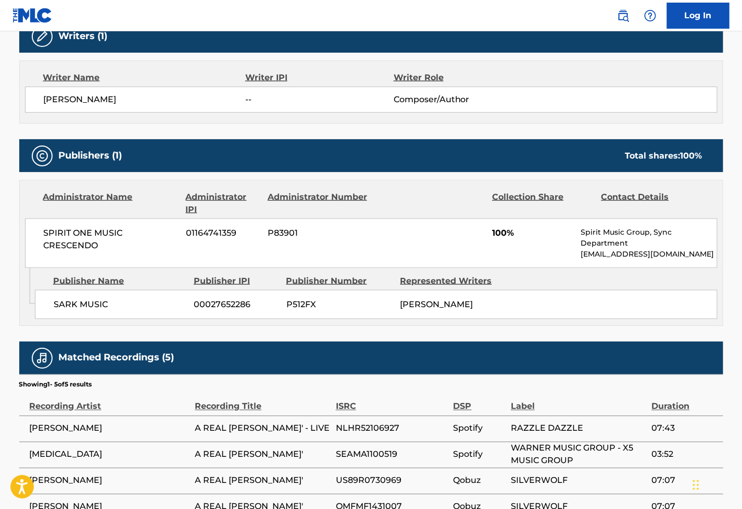
click at [456, 280] on div "Represented Writers" at bounding box center [454, 281] width 106 height 13
drag, startPoint x: 106, startPoint y: 246, endPoint x: 0, endPoint y: 263, distance: 107.2
click at [29, 228] on div "SPIRIT ONE MUSIC CRESCENDO 01164741359 P83901 100% Spirit Music Group, Sync Dep…" at bounding box center [371, 242] width 693 height 49
